Goal: Task Accomplishment & Management: Use online tool/utility

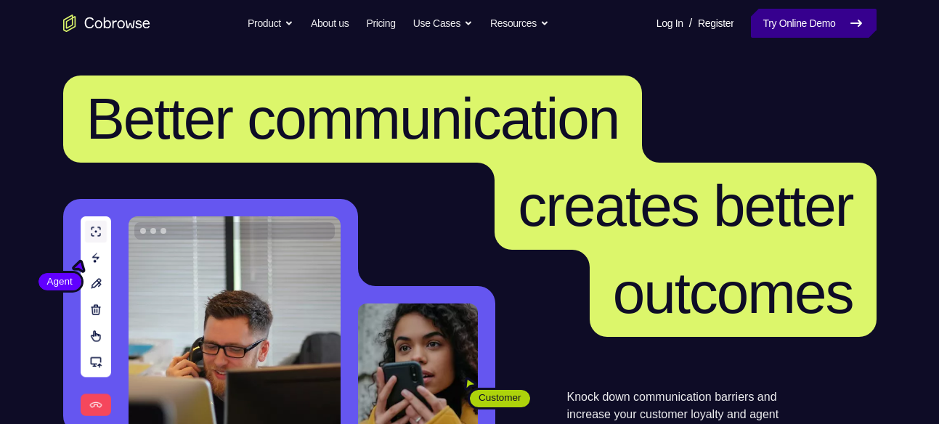
click at [808, 30] on link "Try Online Demo" at bounding box center [813, 23] width 125 height 29
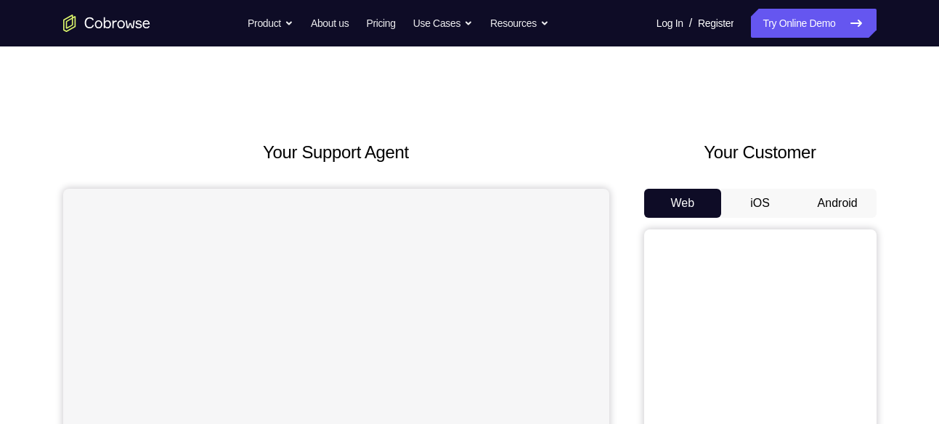
scroll to position [103, 0]
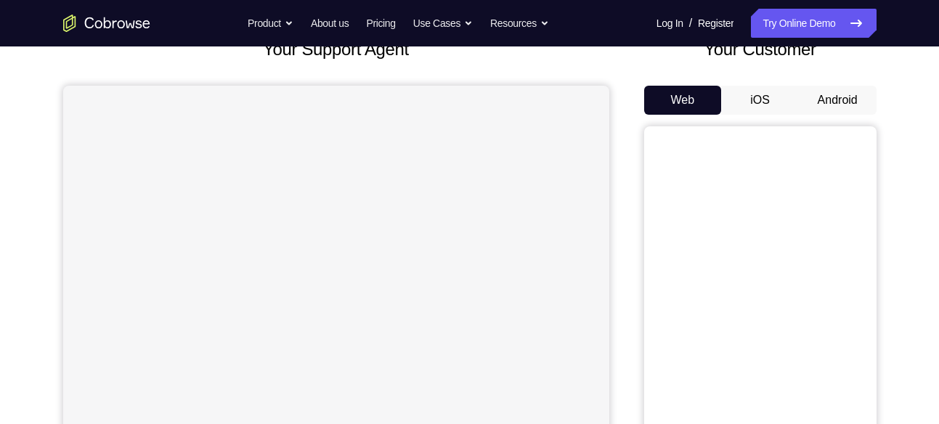
click at [824, 104] on button "Android" at bounding box center [838, 100] width 78 height 29
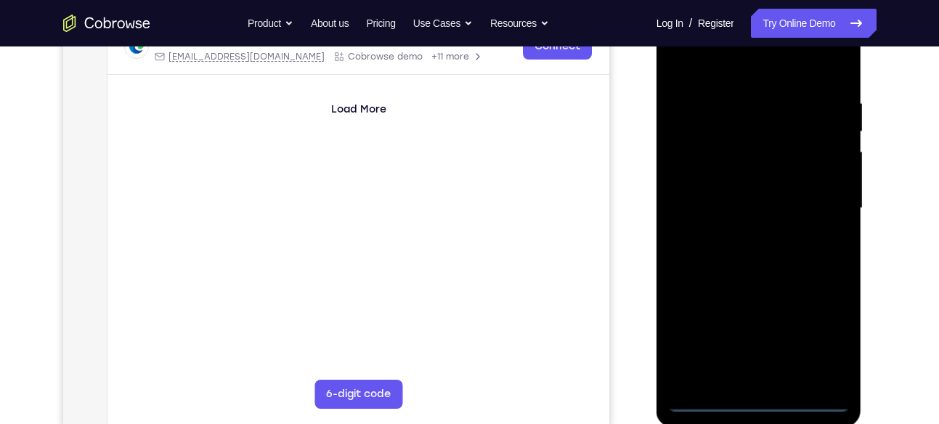
scroll to position [247, 0]
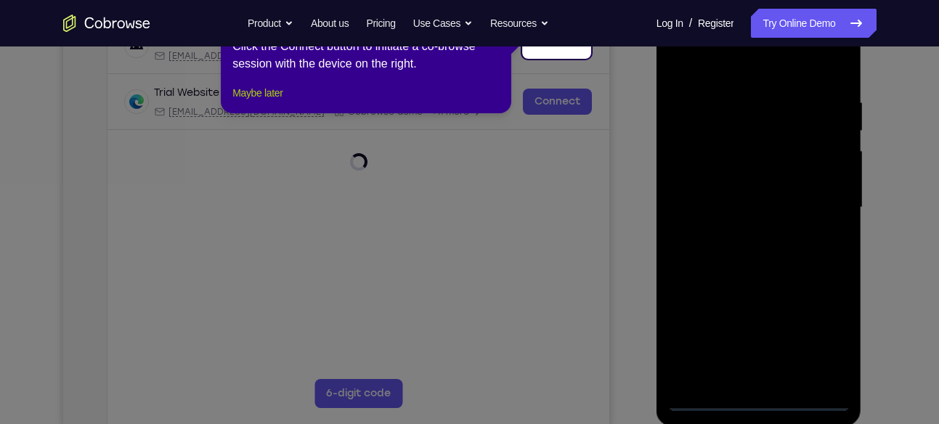
click at [264, 106] on div "1 of 8 × Click the Connect button to initiate a co-browse session with the devi…" at bounding box center [366, 56] width 291 height 113
drag, startPoint x: 264, startPoint y: 106, endPoint x: 200, endPoint y: 164, distance: 85.8
click at [264, 102] on button "Maybe later" at bounding box center [257, 92] width 50 height 17
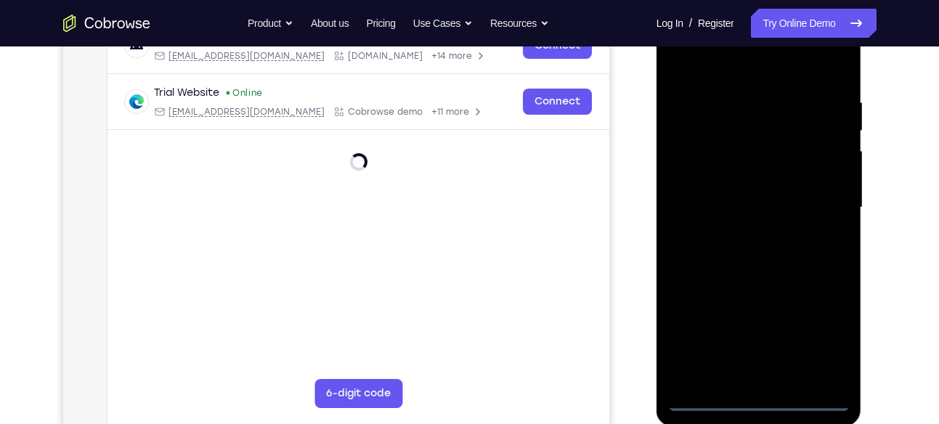
click at [764, 393] on div at bounding box center [758, 207] width 183 height 407
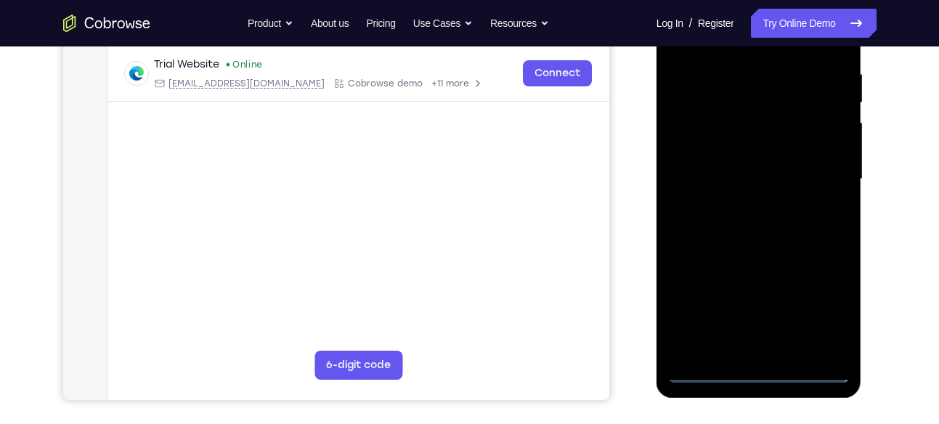
scroll to position [300, 0]
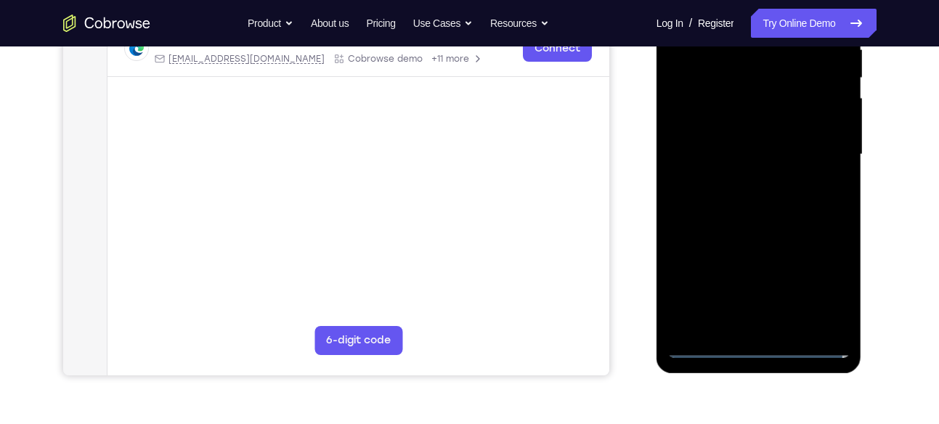
click at [768, 352] on div at bounding box center [758, 154] width 183 height 407
click at [825, 293] on div at bounding box center [758, 154] width 183 height 407
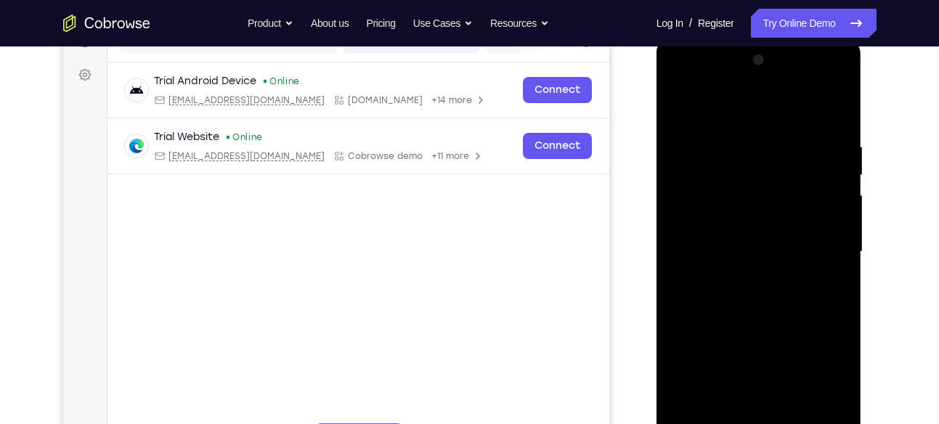
scroll to position [200, 0]
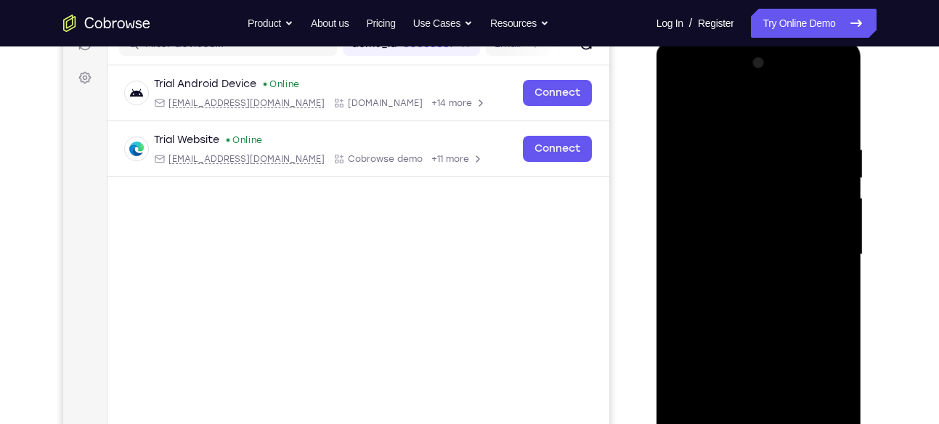
click at [702, 113] on div at bounding box center [758, 255] width 183 height 407
click at [819, 257] on div at bounding box center [758, 255] width 183 height 407
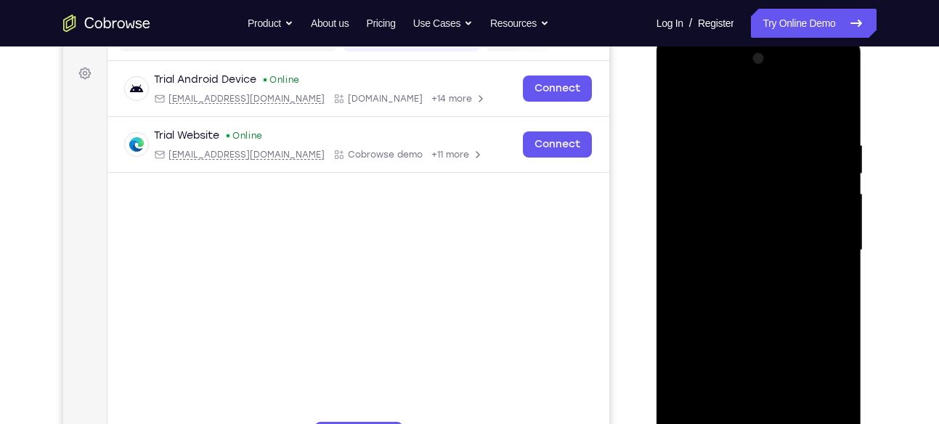
scroll to position [205, 0]
click at [739, 280] on div at bounding box center [758, 249] width 183 height 407
click at [784, 259] on div at bounding box center [758, 249] width 183 height 407
click at [756, 217] on div at bounding box center [758, 249] width 183 height 407
click at [751, 236] on div at bounding box center [758, 249] width 183 height 407
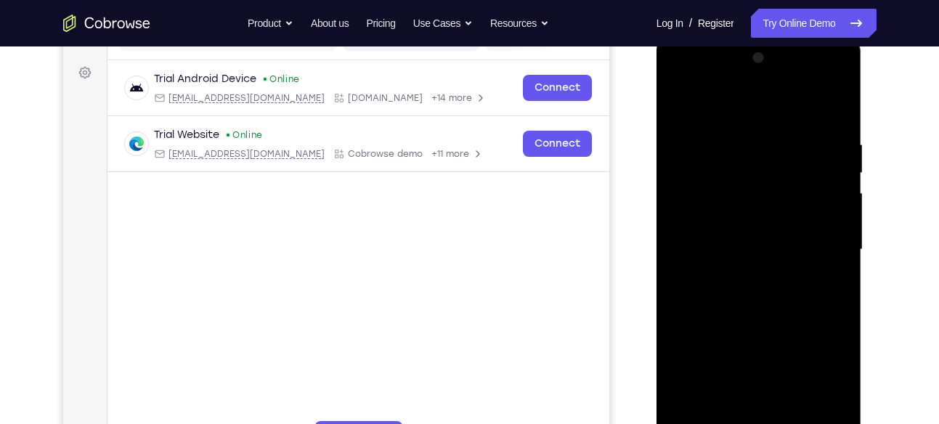
click at [766, 293] on div at bounding box center [758, 249] width 183 height 407
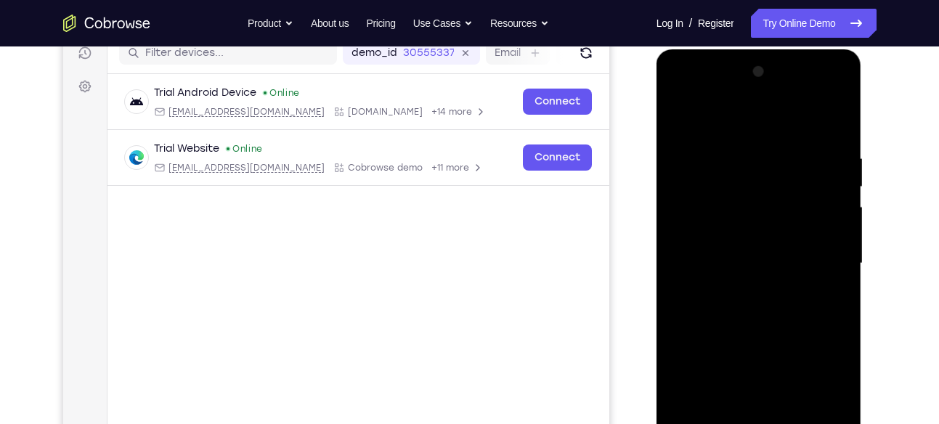
scroll to position [190, 0]
click at [791, 169] on div at bounding box center [758, 264] width 183 height 407
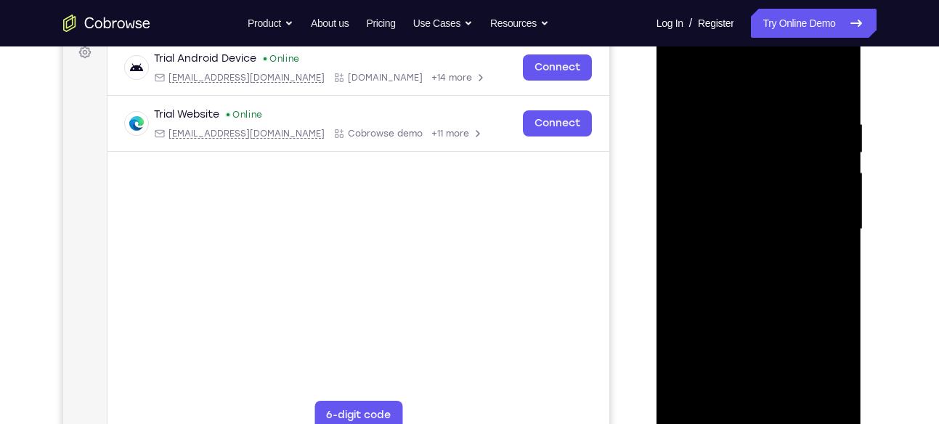
scroll to position [205, 0]
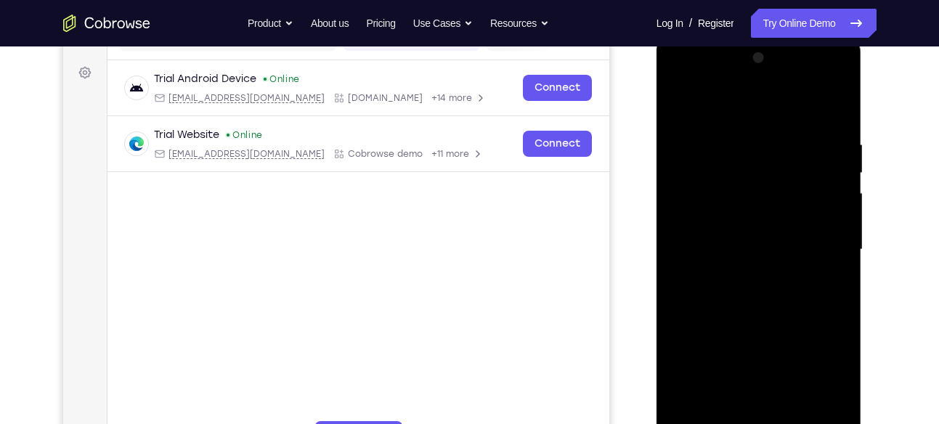
click at [740, 176] on div at bounding box center [758, 249] width 183 height 407
click at [716, 198] on div at bounding box center [758, 249] width 183 height 407
click at [738, 232] on div at bounding box center [758, 249] width 183 height 407
click at [683, 108] on div at bounding box center [758, 249] width 183 height 407
click at [739, 298] on div at bounding box center [758, 249] width 183 height 407
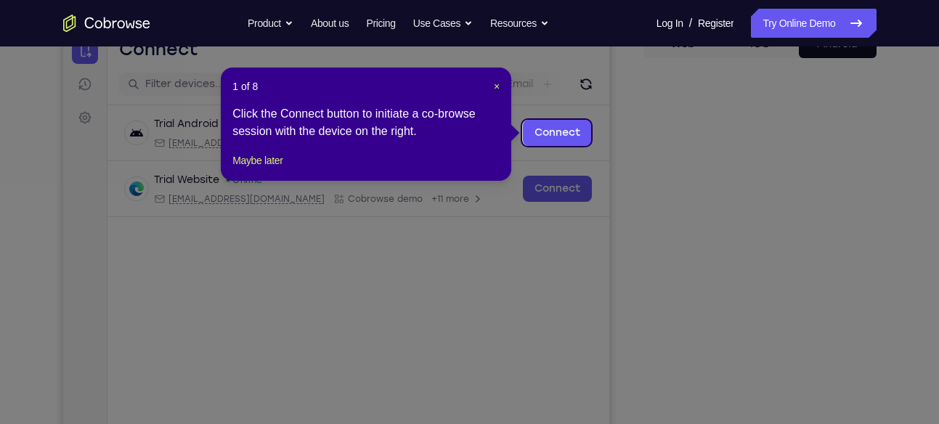
scroll to position [135, 0]
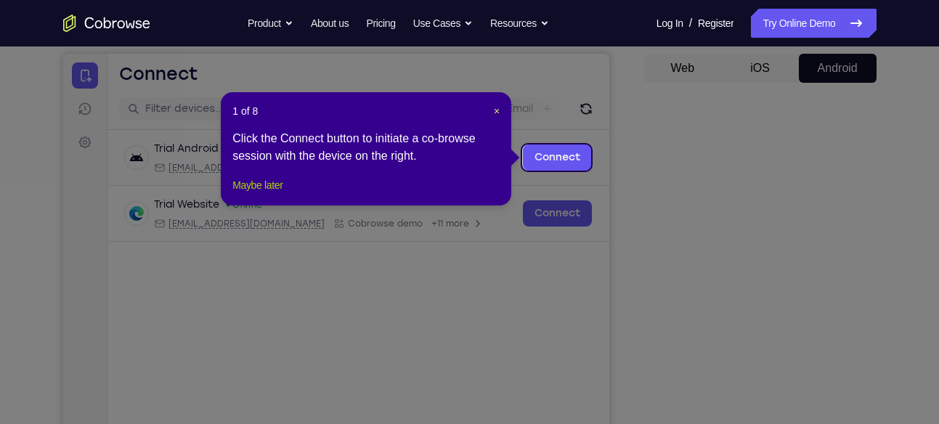
click at [268, 194] on button "Maybe later" at bounding box center [257, 184] width 50 height 17
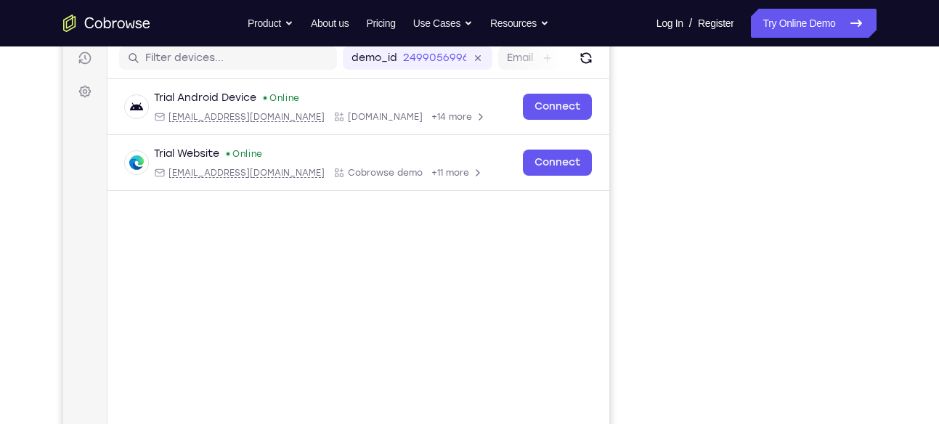
scroll to position [182, 0]
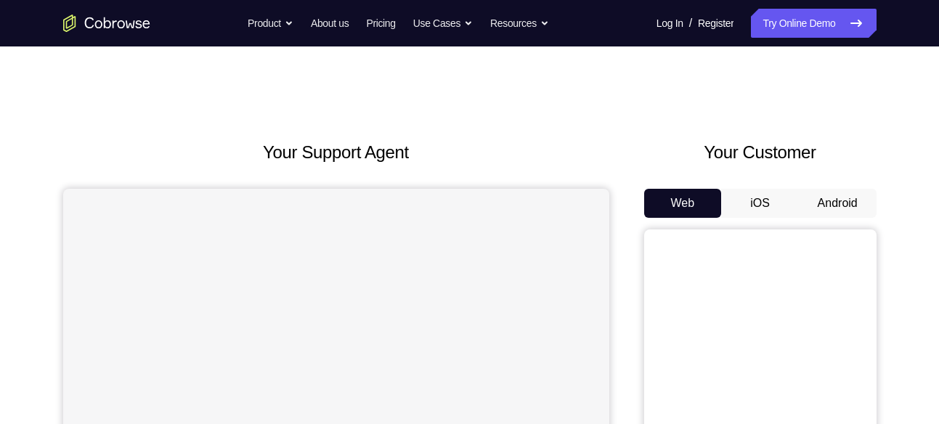
click at [840, 198] on button "Android" at bounding box center [838, 203] width 78 height 29
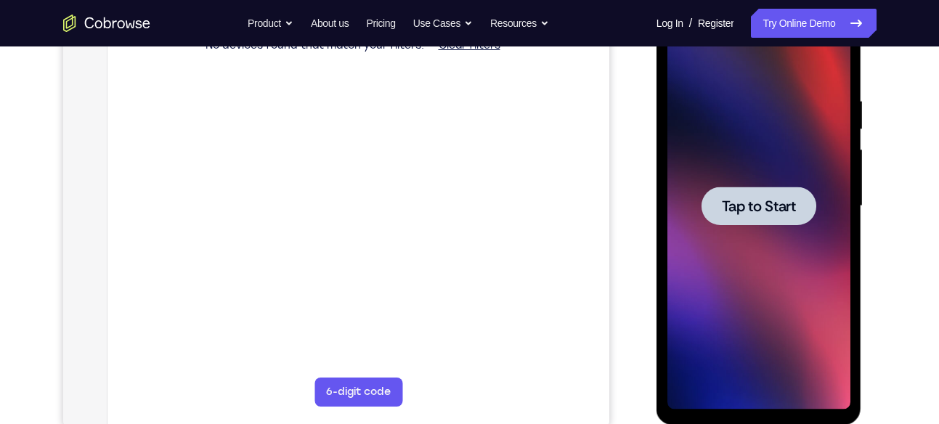
scroll to position [251, 0]
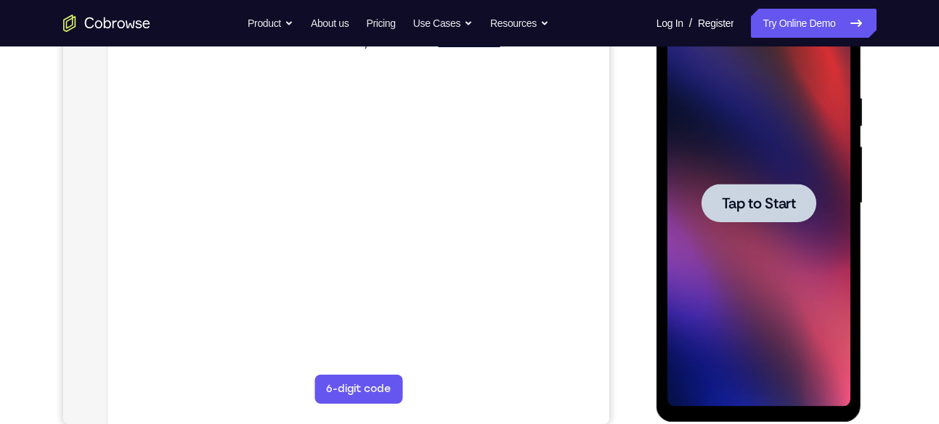
click at [758, 245] on div at bounding box center [758, 203] width 183 height 407
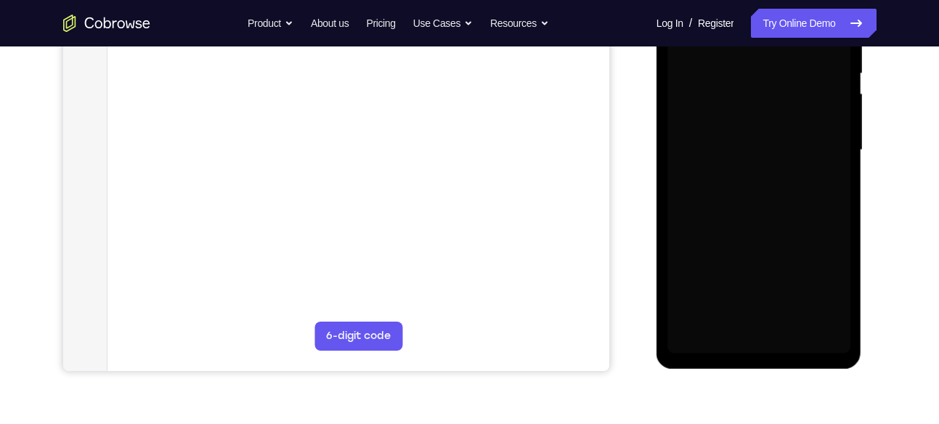
scroll to position [307, 0]
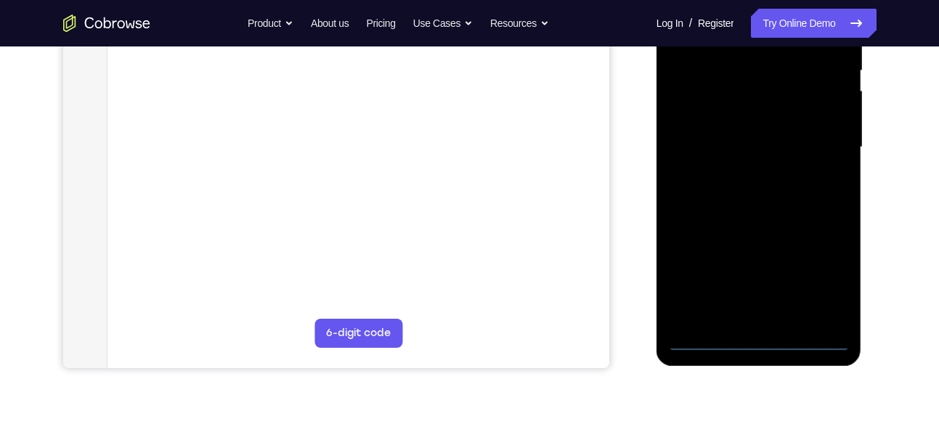
click at [764, 340] on div at bounding box center [758, 147] width 183 height 407
click at [812, 287] on div at bounding box center [758, 147] width 183 height 407
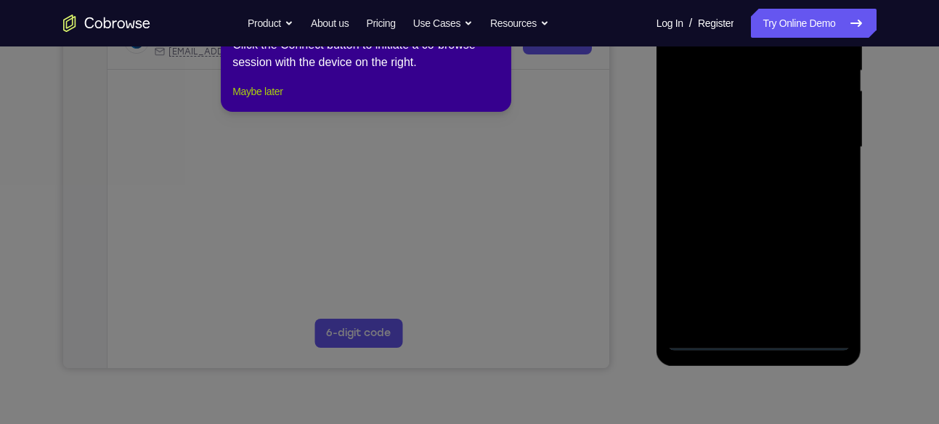
drag, startPoint x: 273, startPoint y: 104, endPoint x: 94, endPoint y: 248, distance: 229.8
click at [273, 100] on button "Maybe later" at bounding box center [257, 91] width 50 height 17
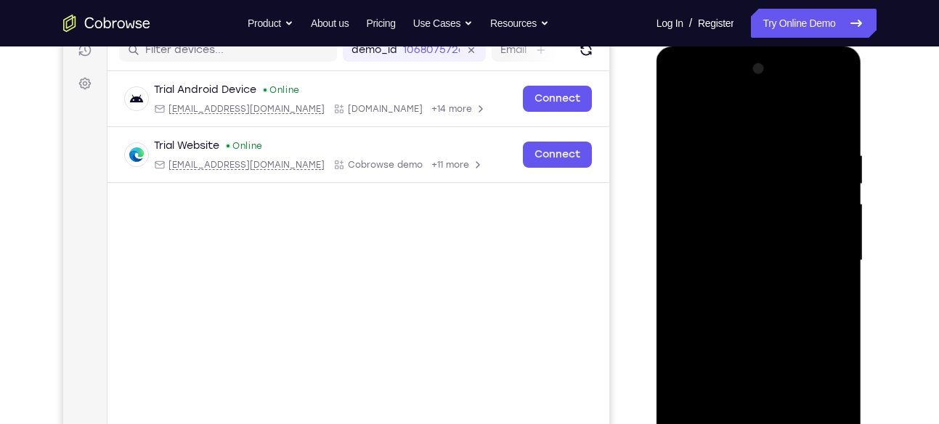
scroll to position [192, 0]
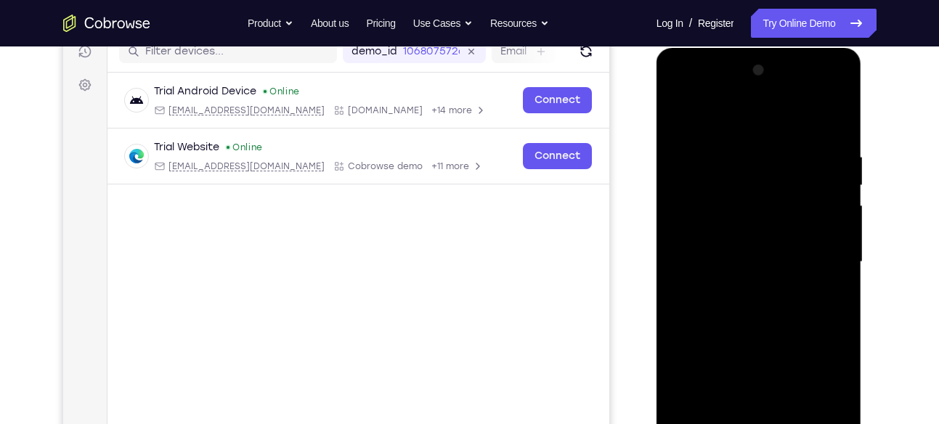
click at [714, 125] on div at bounding box center [758, 262] width 183 height 407
click at [817, 249] on div at bounding box center [758, 262] width 183 height 407
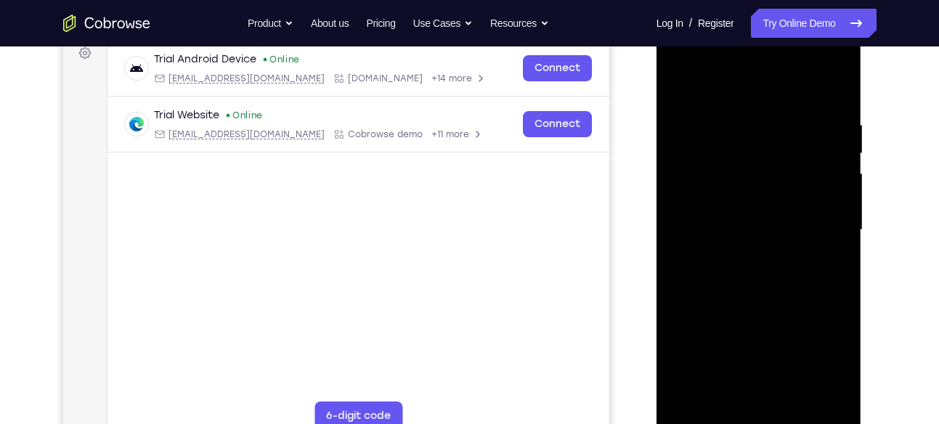
click at [741, 252] on div at bounding box center [758, 230] width 183 height 407
click at [769, 299] on div at bounding box center [758, 230] width 183 height 407
click at [730, 161] on div at bounding box center [758, 230] width 183 height 407
click at [738, 194] on div at bounding box center [758, 230] width 183 height 407
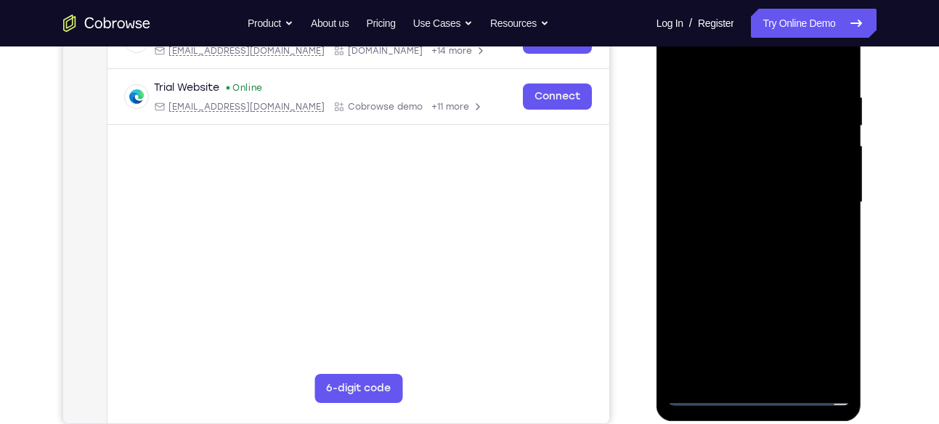
click at [774, 209] on div at bounding box center [758, 202] width 183 height 407
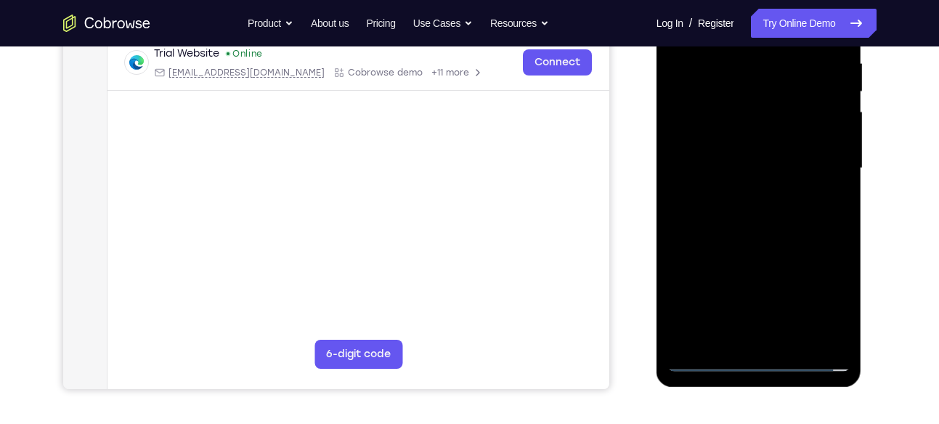
scroll to position [302, 0]
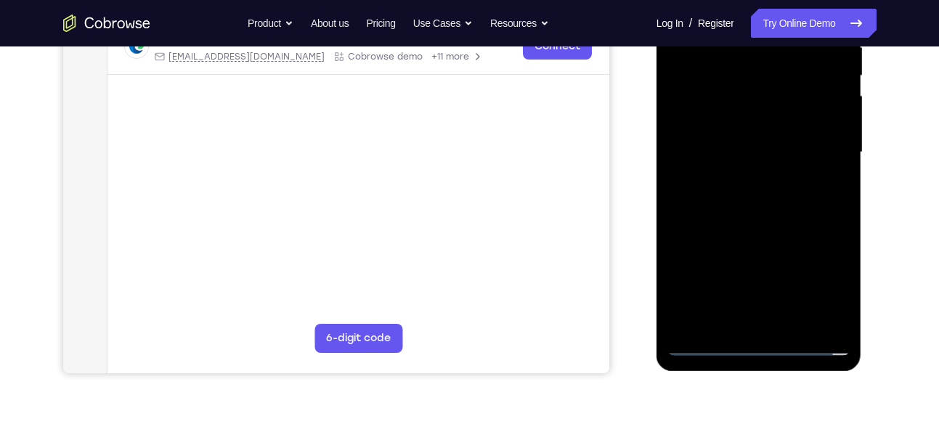
click at [769, 320] on div at bounding box center [758, 152] width 183 height 407
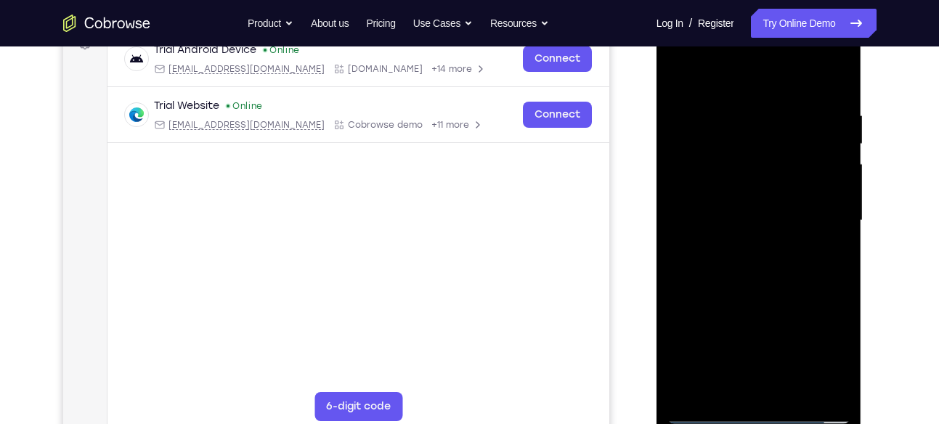
scroll to position [233, 0]
click at [747, 158] on div at bounding box center [758, 221] width 183 height 407
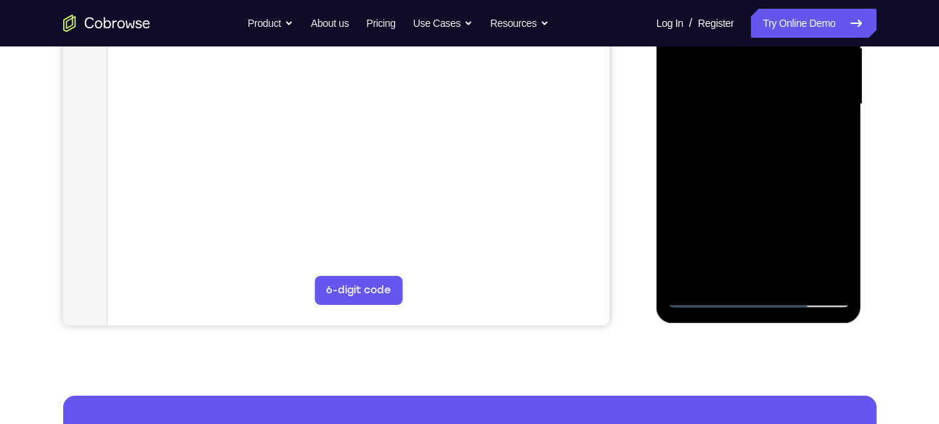
scroll to position [351, 0]
click at [748, 166] on div at bounding box center [758, 103] width 183 height 407
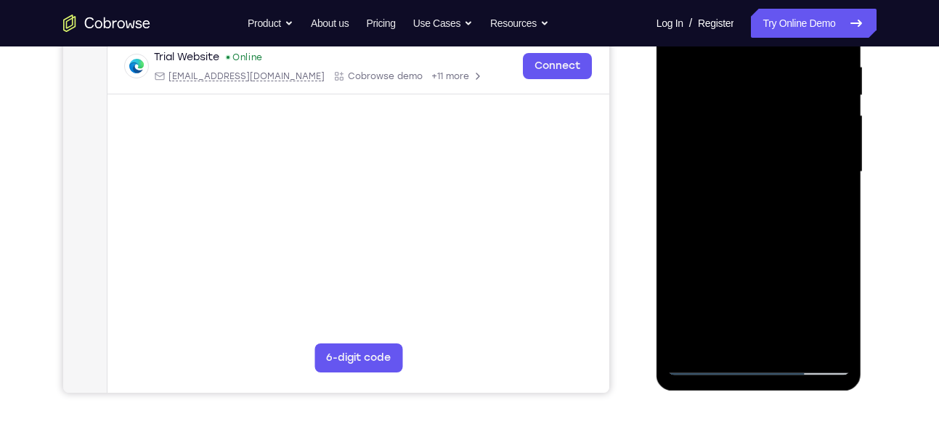
scroll to position [288, 0]
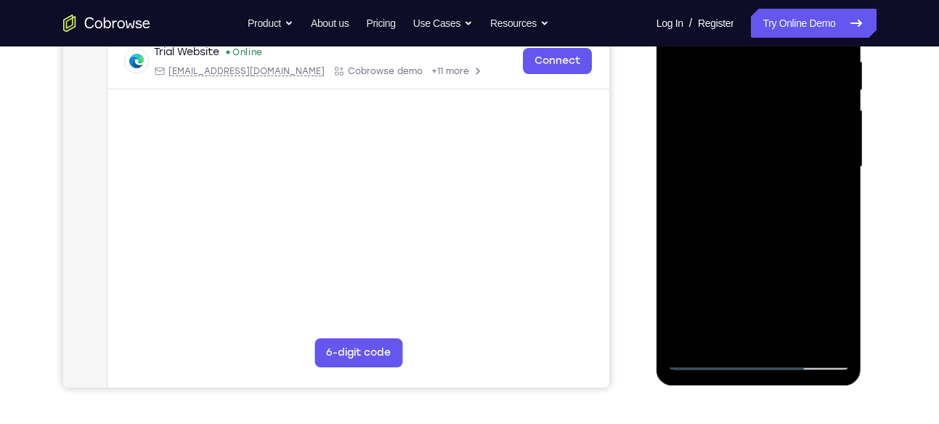
click at [841, 318] on div at bounding box center [758, 167] width 183 height 407
drag, startPoint x: 785, startPoint y: 267, endPoint x: 784, endPoint y: 62, distance: 204.8
click at [784, 62] on div at bounding box center [758, 167] width 183 height 407
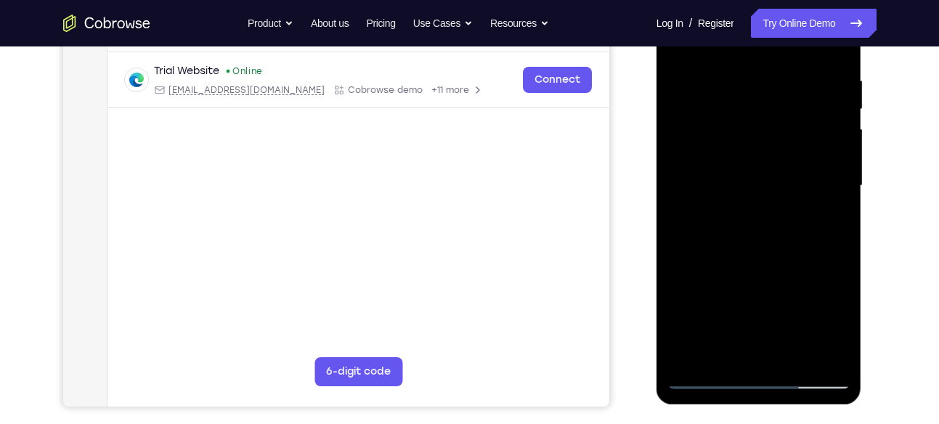
scroll to position [270, 0]
